Goal: Find specific page/section: Find specific page/section

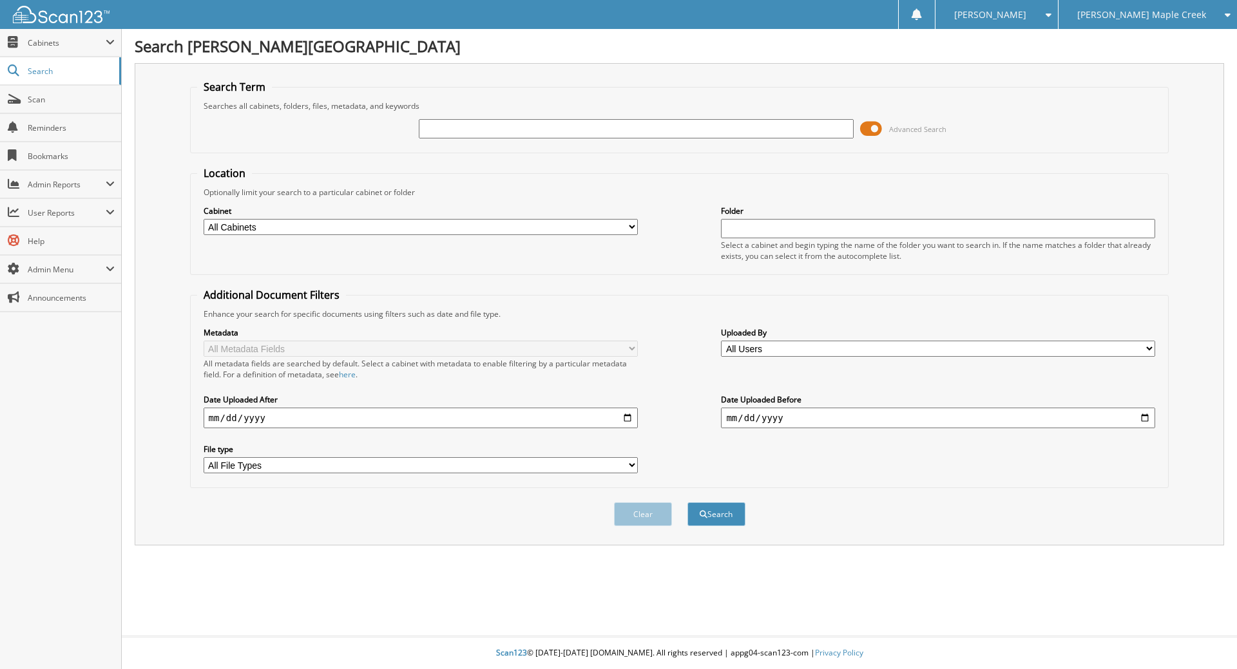
click at [479, 126] on input "text" at bounding box center [636, 128] width 434 height 19
type input "2025153"
click at [709, 517] on button "Search" at bounding box center [716, 514] width 58 height 24
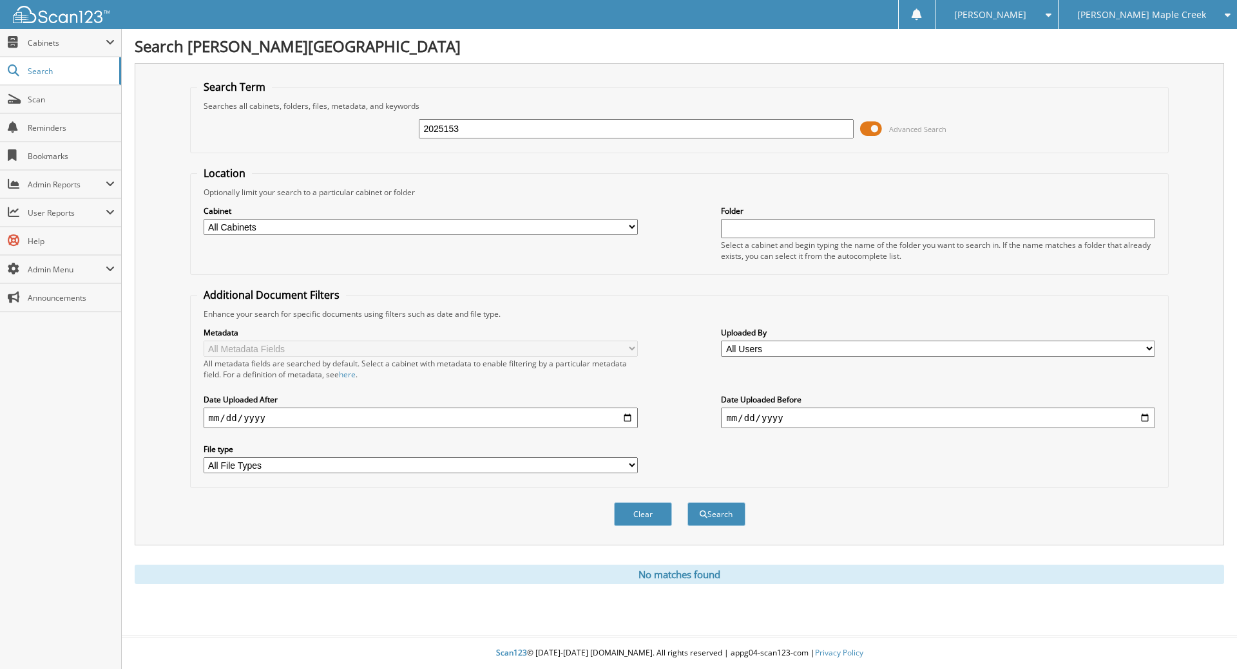
drag, startPoint x: 484, startPoint y: 126, endPoint x: 371, endPoint y: 138, distance: 114.0
click at [371, 133] on div "2025153 Advanced Search" at bounding box center [679, 128] width 965 height 35
type input "[PERSON_NAME]"
click at [725, 515] on button "Search" at bounding box center [716, 514] width 58 height 24
click at [461, 131] on input "lorenzo" at bounding box center [636, 128] width 434 height 19
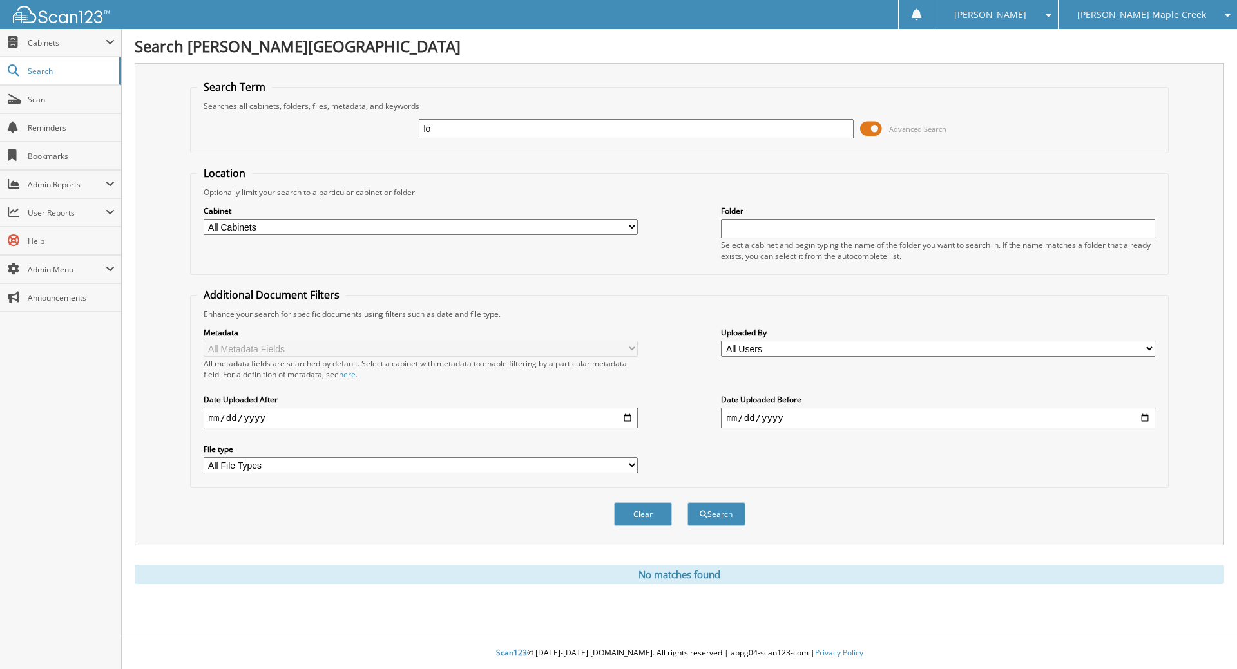
type input "l"
type input "LORENZO"
click at [720, 517] on button "Search" at bounding box center [716, 514] width 58 height 24
click at [470, 129] on input "LORENZO" at bounding box center [636, 128] width 434 height 19
type input "L"
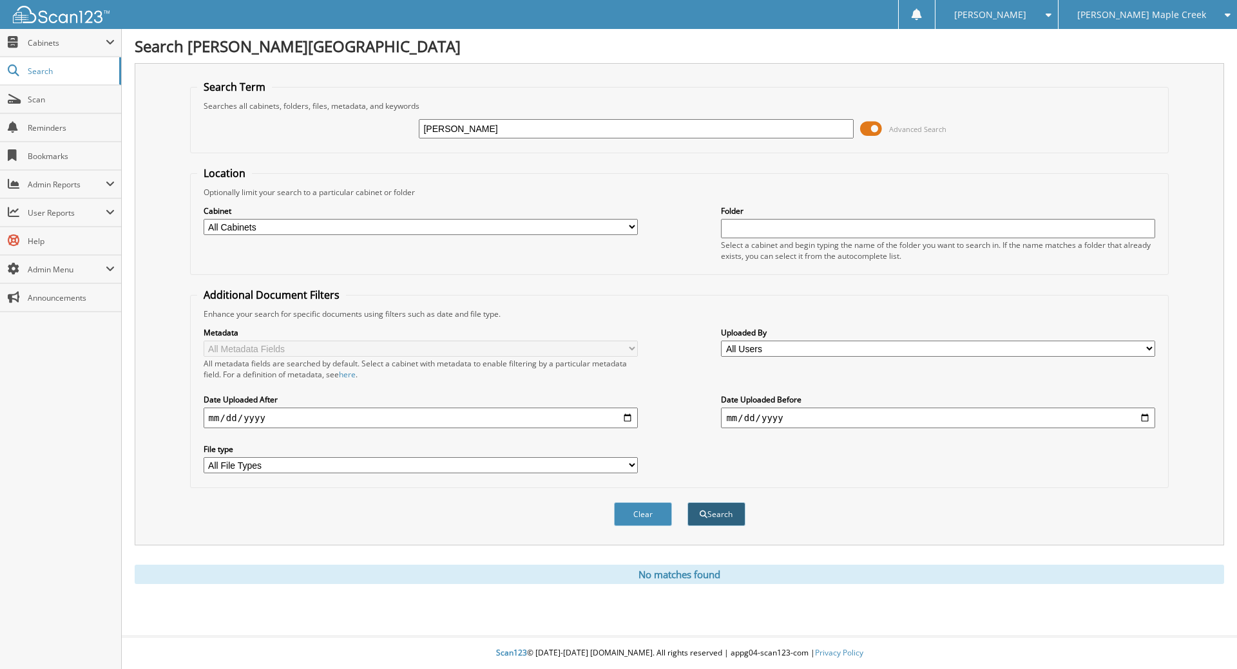
type input "LIONEL"
click at [712, 512] on button "Search" at bounding box center [716, 514] width 58 height 24
drag, startPoint x: 468, startPoint y: 132, endPoint x: 370, endPoint y: 134, distance: 98.6
click at [363, 125] on div "LIONEL Advanced Search" at bounding box center [679, 128] width 965 height 35
type input "FORT"
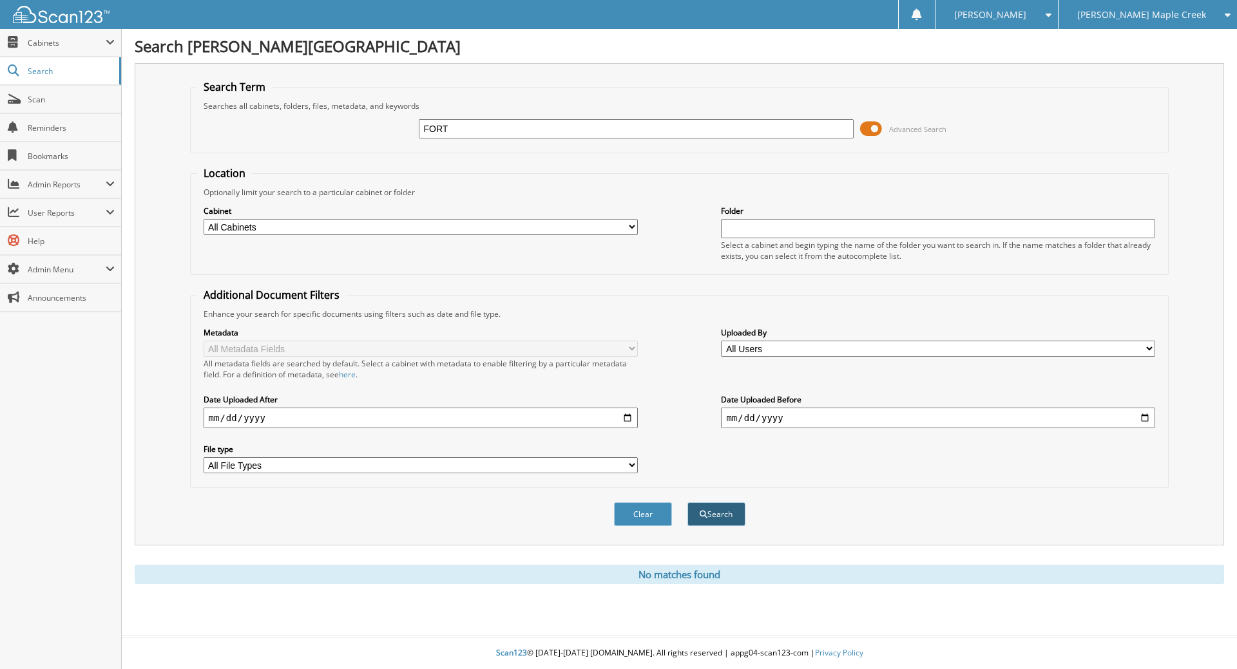
click at [716, 514] on button "Search" at bounding box center [716, 514] width 58 height 24
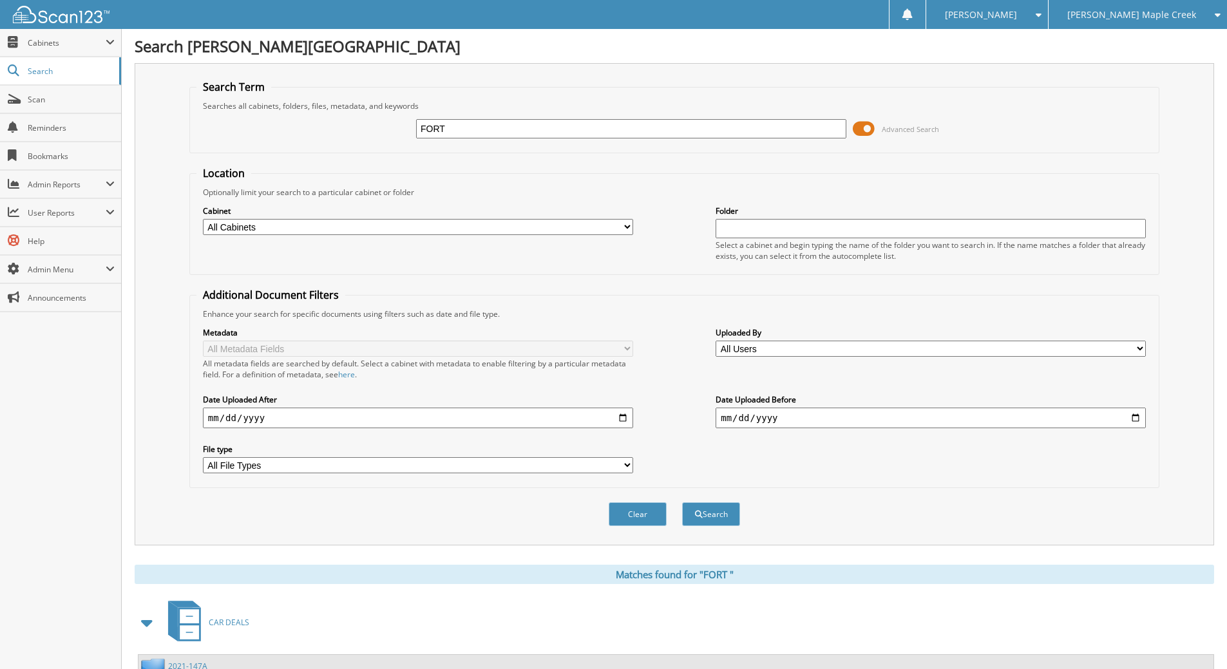
click at [463, 126] on input "FORT" at bounding box center [631, 128] width 430 height 19
type input "F"
type input "[PERSON_NAME]"
click at [703, 518] on button "Search" at bounding box center [711, 514] width 58 height 24
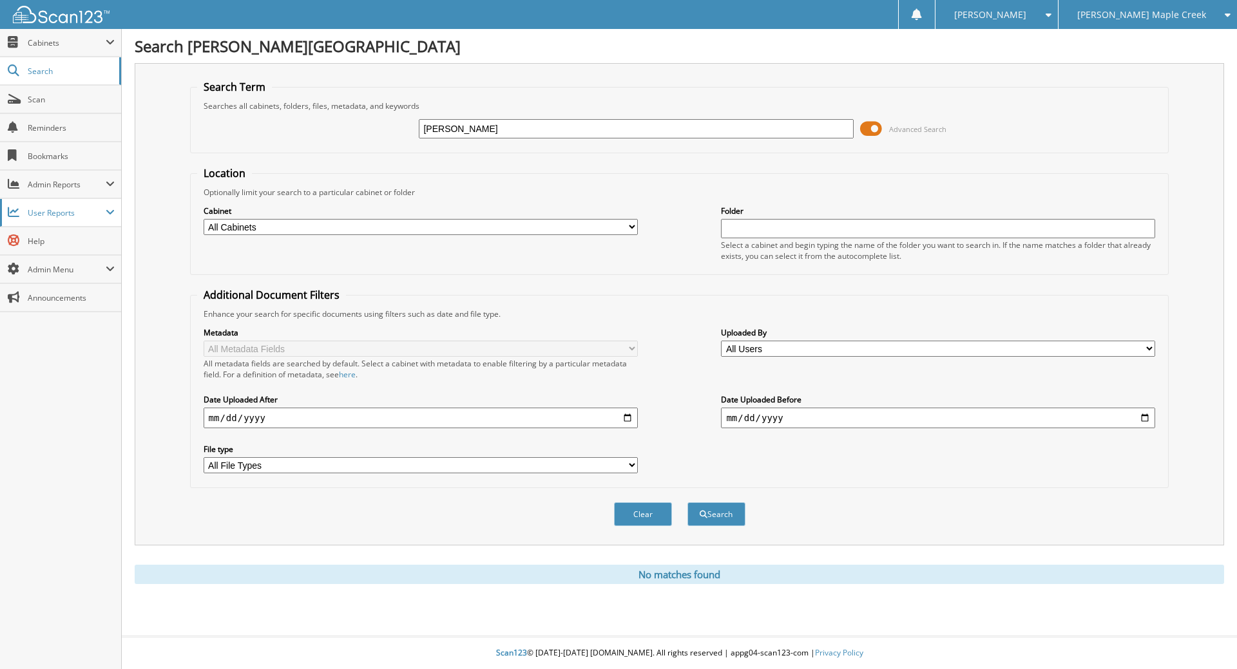
click at [79, 218] on span "User Reports" at bounding box center [60, 213] width 121 height 28
click at [77, 267] on span "All Recent Activity" at bounding box center [67, 269] width 95 height 12
